Goal: Check status: Check status

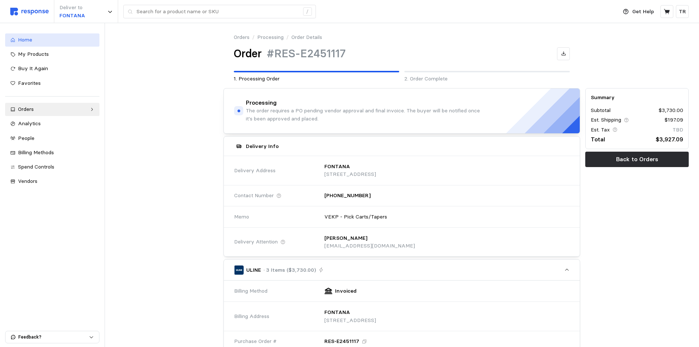
click at [35, 45] on link "Home" at bounding box center [52, 39] width 94 height 13
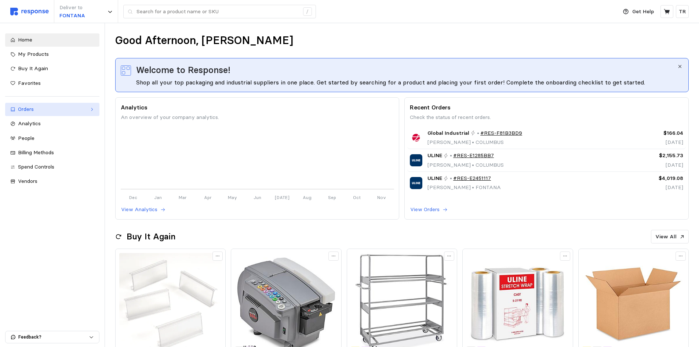
click at [29, 104] on link "Orders" at bounding box center [52, 109] width 94 height 13
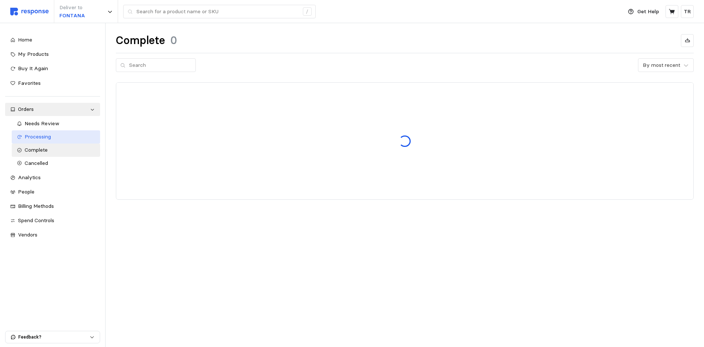
click at [40, 140] on span "Processing" at bounding box center [38, 136] width 26 height 7
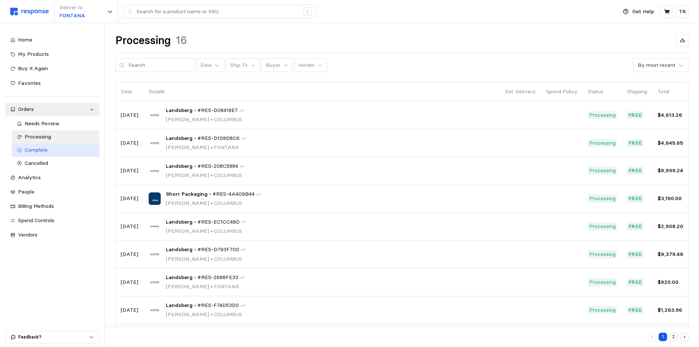
click at [44, 149] on span "Complete" at bounding box center [36, 149] width 23 height 7
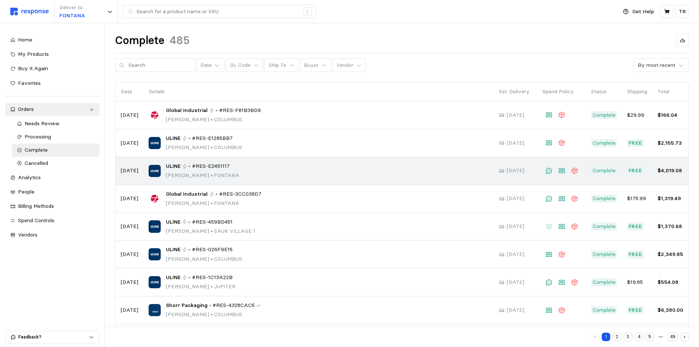
click at [242, 167] on div "ULINE • #RES-E2451117 [PERSON_NAME] • [PERSON_NAME]" at bounding box center [319, 170] width 340 height 17
